Goal: Check status: Check status

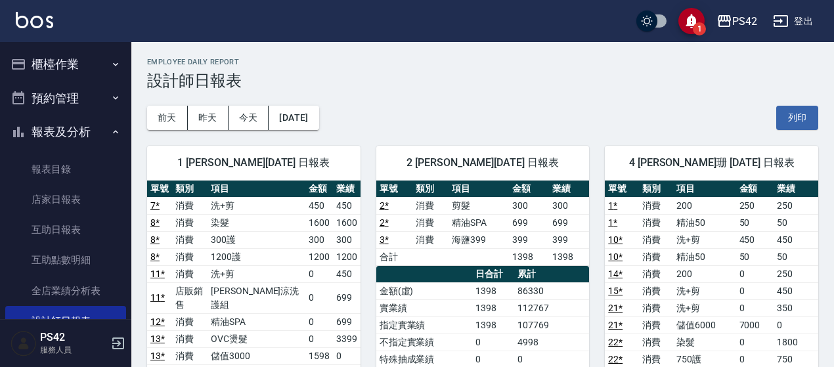
scroll to position [131, 0]
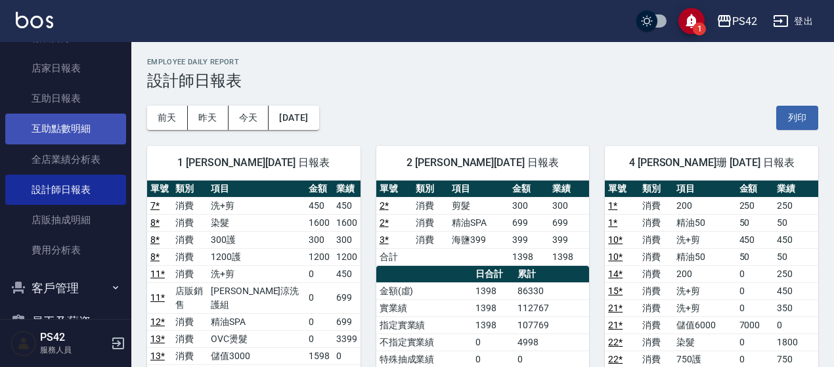
click at [88, 119] on link "互助點數明細" at bounding box center [65, 129] width 121 height 30
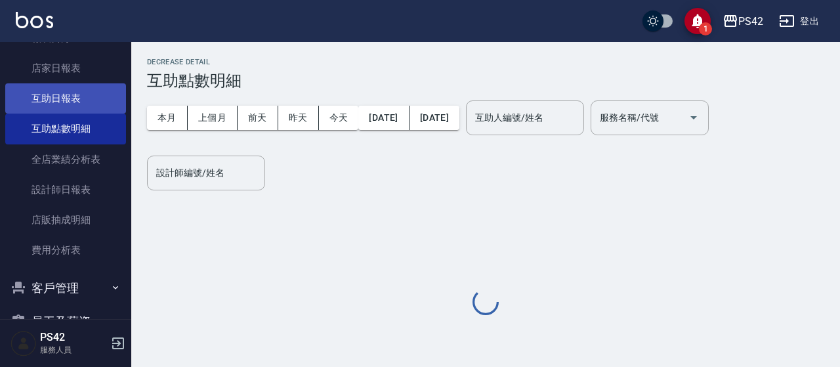
click at [66, 93] on link "互助日報表" at bounding box center [65, 98] width 121 height 30
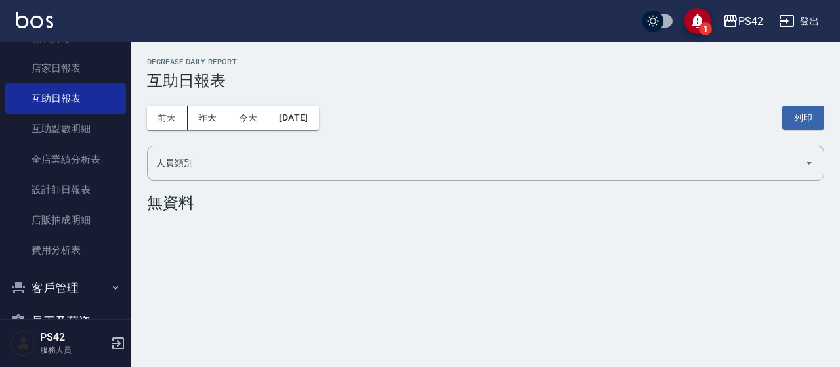
click at [206, 131] on div "[DATE] [DATE] [DATE] [DATE] 列印" at bounding box center [486, 118] width 678 height 56
click at [206, 121] on button "昨天" at bounding box center [208, 118] width 41 height 24
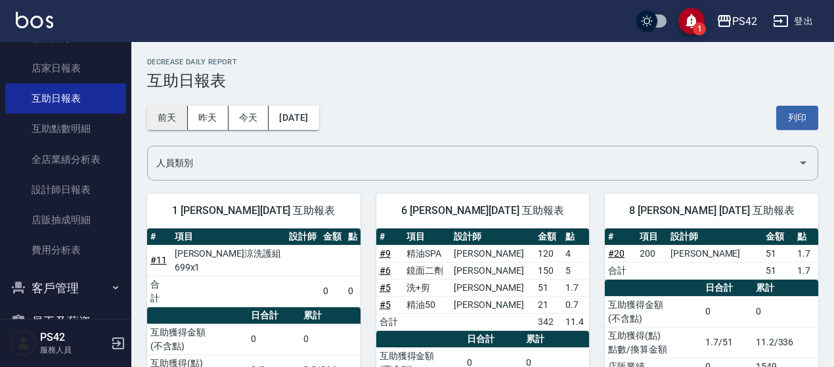
click at [173, 124] on button "前天" at bounding box center [167, 118] width 41 height 24
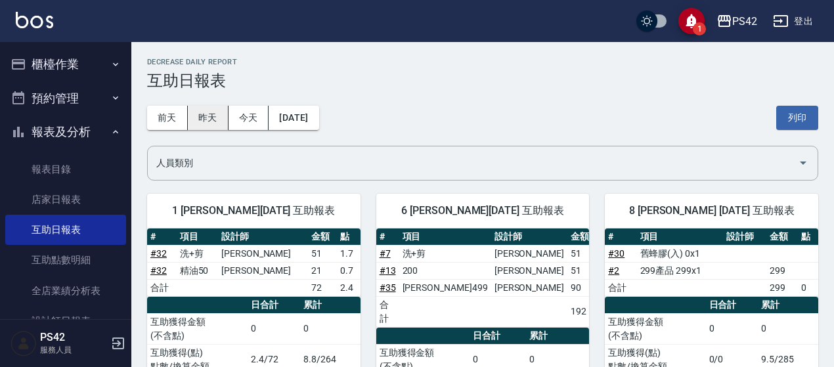
click at [209, 124] on button "昨天" at bounding box center [208, 118] width 41 height 24
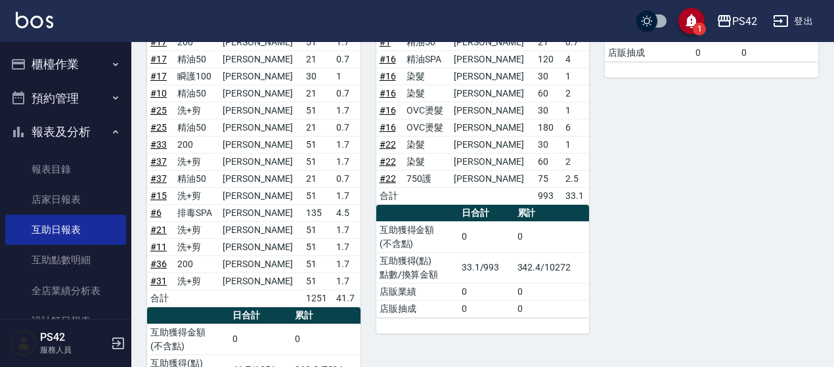
scroll to position [460, 0]
